Goal: Task Accomplishment & Management: Complete application form

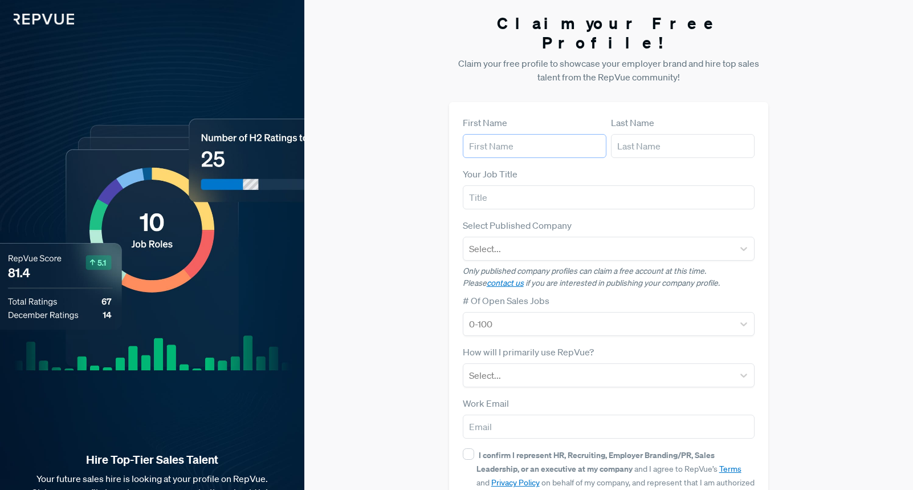
click at [503, 134] on input "text" at bounding box center [535, 146] width 144 height 24
type input "[PERSON_NAME]"
type input "CRO"
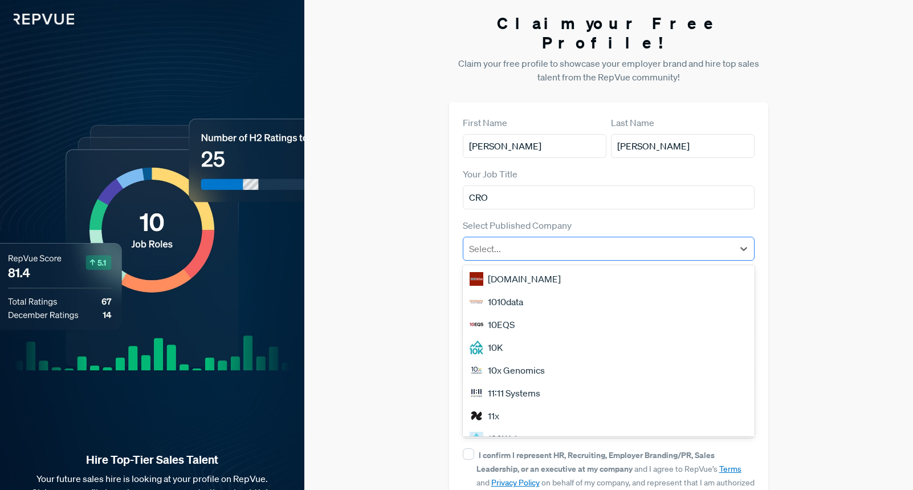
click at [525, 241] on div at bounding box center [598, 249] width 259 height 16
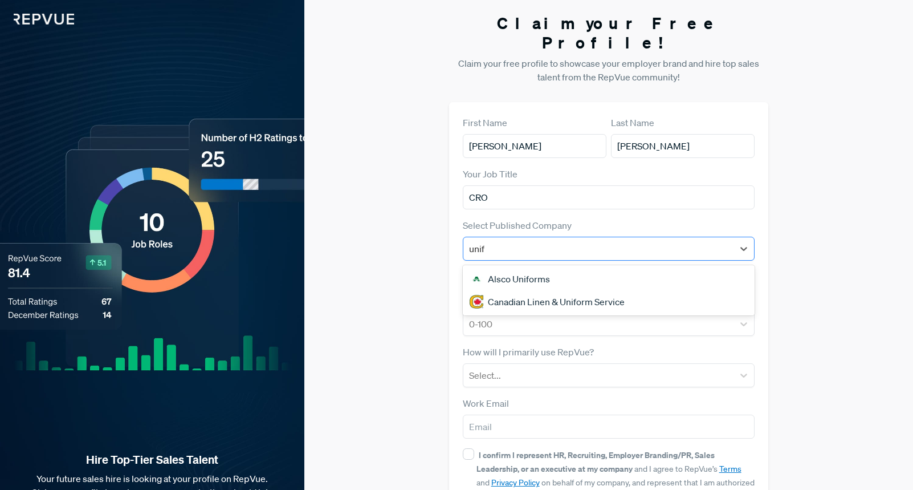
type input "unify"
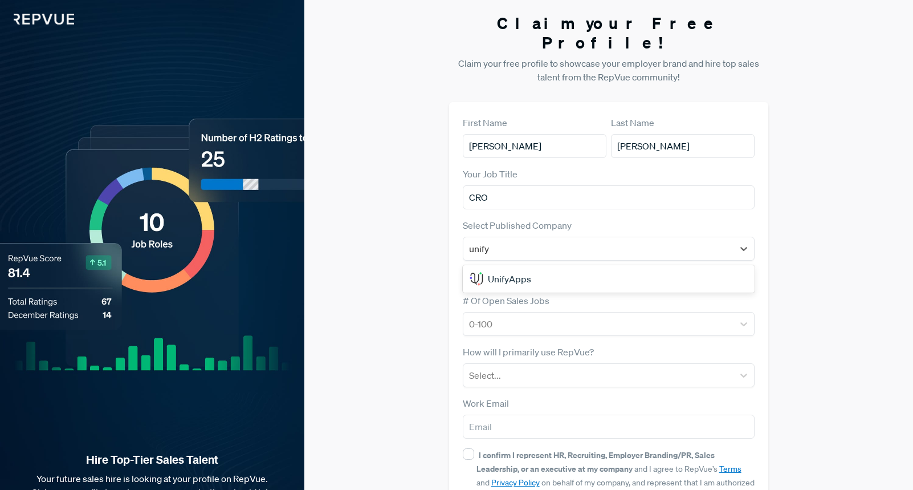
click at [536, 267] on div "UnifyApps" at bounding box center [609, 278] width 292 height 23
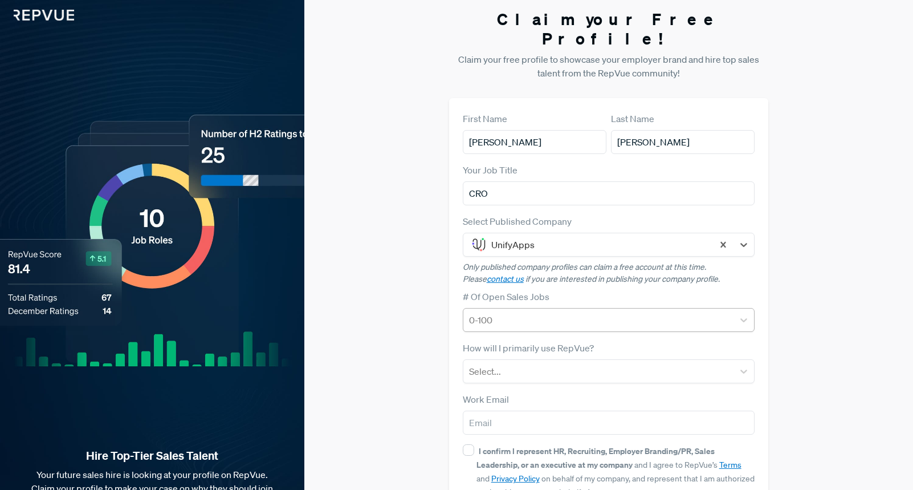
click at [540, 312] on div at bounding box center [598, 320] width 259 height 16
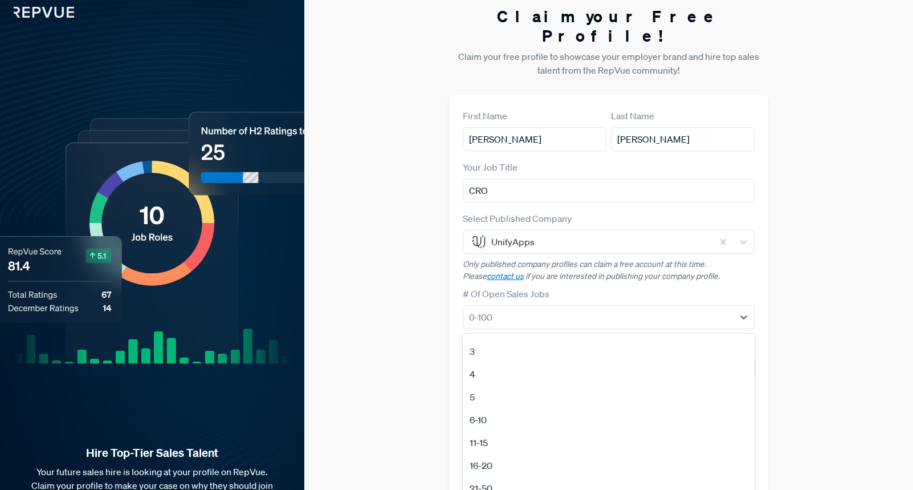
scroll to position [42, 0]
click at [495, 408] on div "6-10" at bounding box center [609, 419] width 292 height 23
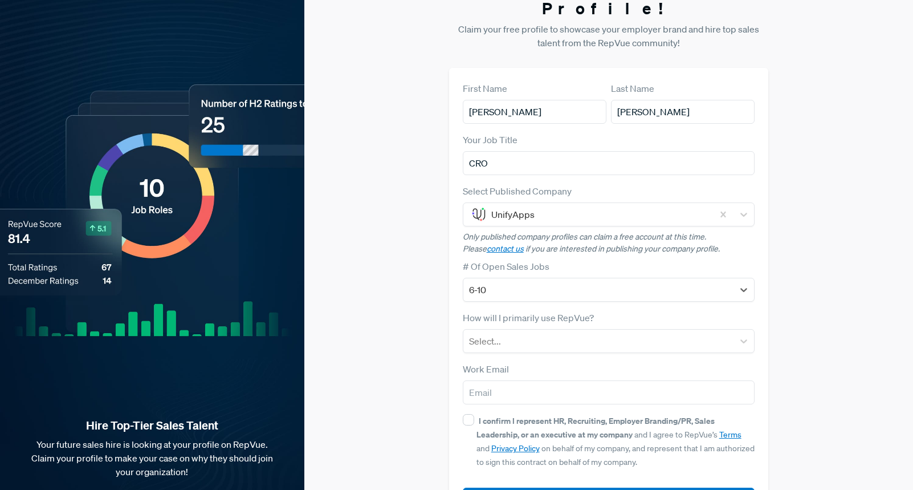
scroll to position [43, 0]
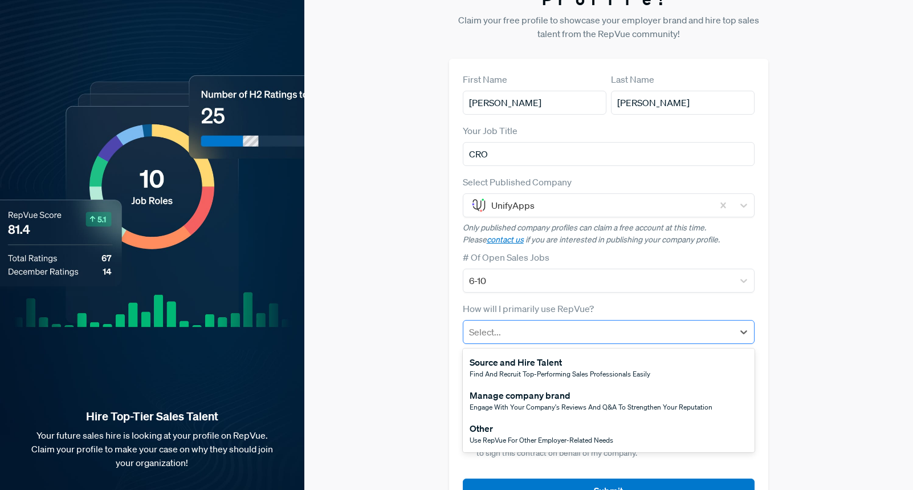
click at [516, 324] on div at bounding box center [598, 332] width 259 height 16
click at [529, 388] on div "Manage company brand" at bounding box center [591, 395] width 243 height 14
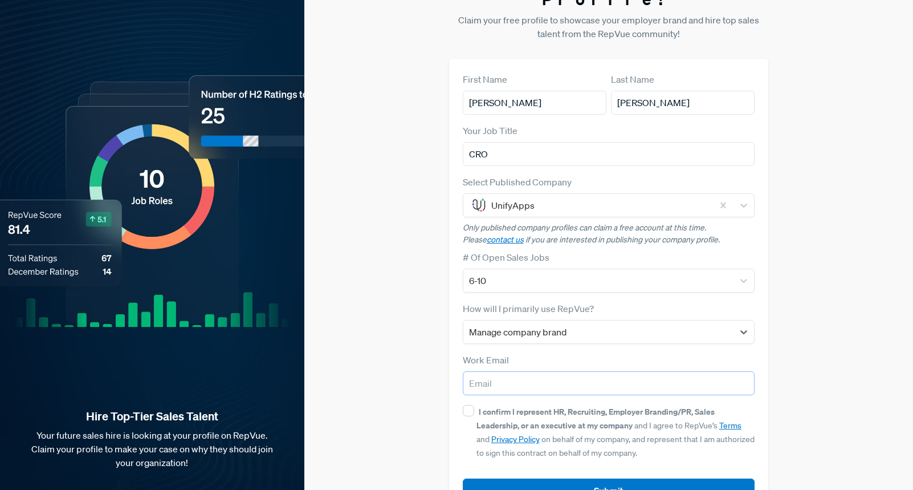
click at [518, 371] on input "email" at bounding box center [609, 383] width 292 height 24
type input "[PERSON_NAME][EMAIL_ADDRESS][DOMAIN_NAME]"
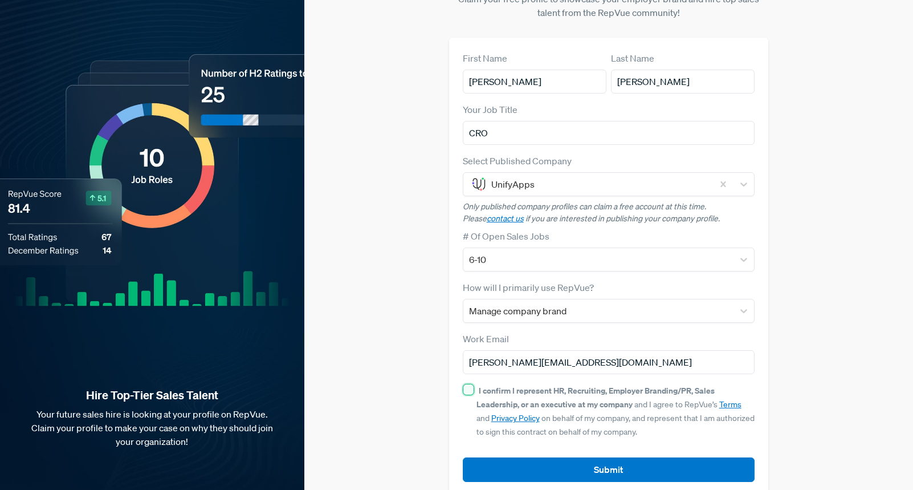
click at [466, 384] on input "I confirm I represent HR, Recruiting, Employer Branding/PR, Sales Leadership, o…" at bounding box center [468, 389] width 11 height 11
checkbox input "true"
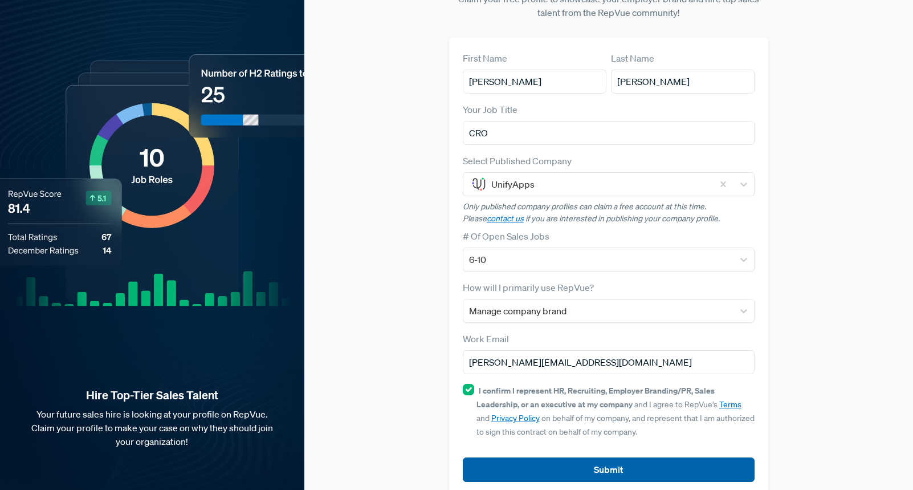
click at [600, 457] on button "Submit" at bounding box center [609, 469] width 292 height 25
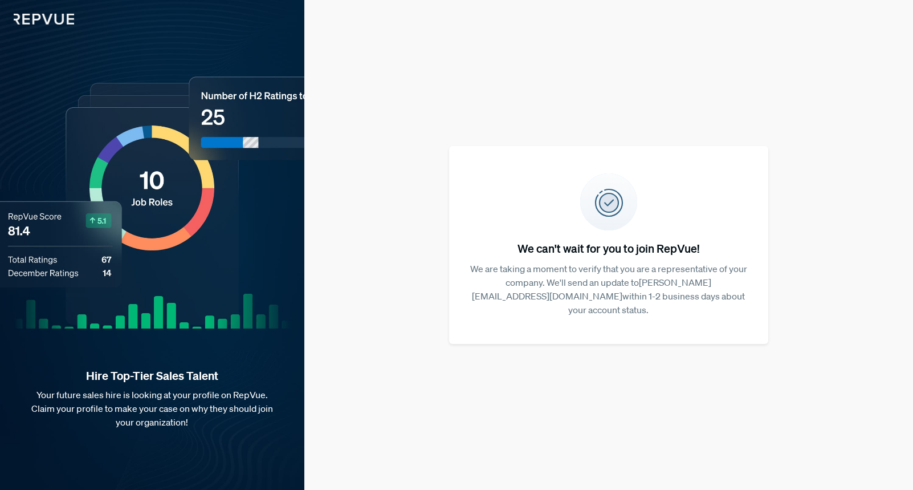
scroll to position [0, 0]
